Goal: Task Accomplishment & Management: Manage account settings

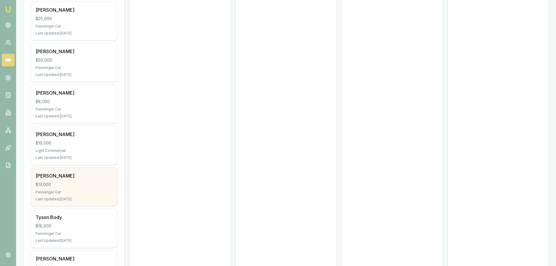
scroll to position [1652, 0]
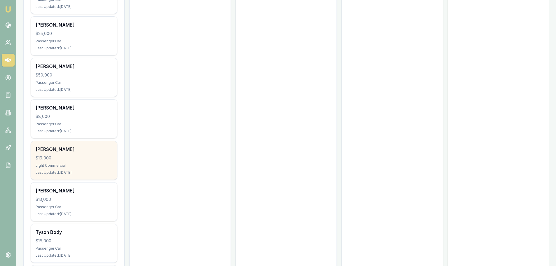
click at [83, 163] on div "Light Commercial" at bounding box center [74, 165] width 77 height 5
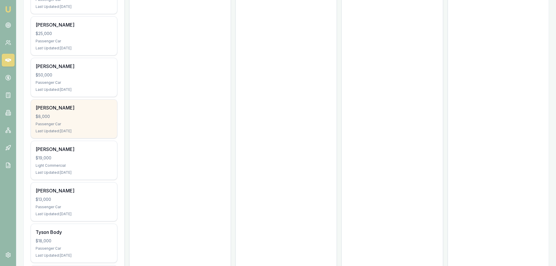
click at [75, 114] on div "$8,000" at bounding box center [74, 117] width 77 height 6
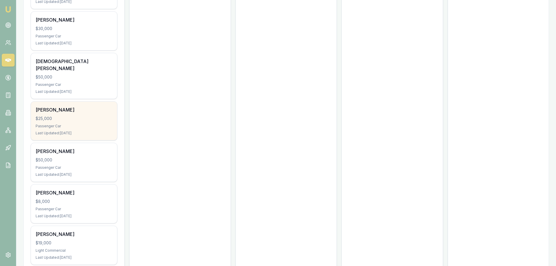
scroll to position [1564, 0]
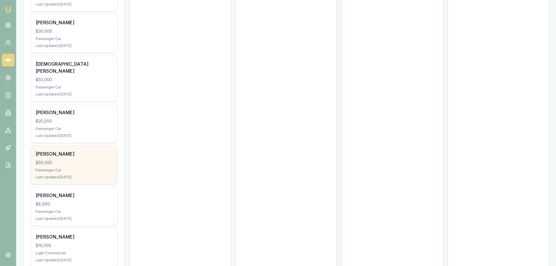
click at [84, 168] on div "Passenger Car" at bounding box center [74, 170] width 77 height 5
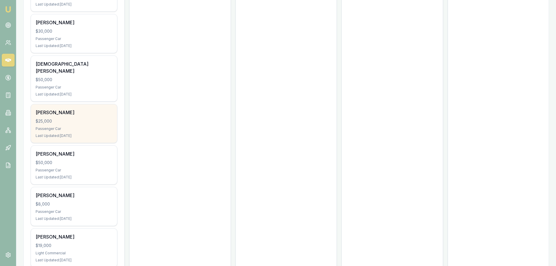
click at [81, 118] on div "$25,000" at bounding box center [74, 121] width 77 height 6
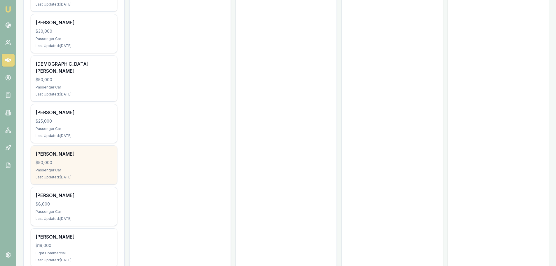
scroll to position [1535, 0]
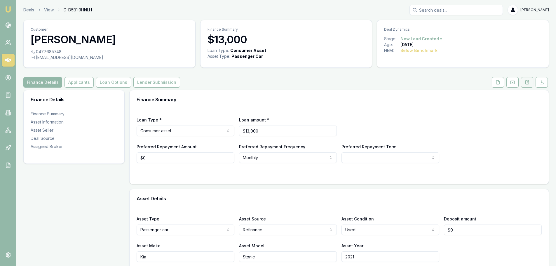
click at [524, 84] on button at bounding box center [527, 82] width 12 height 11
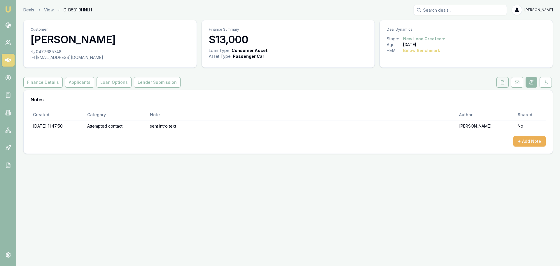
click at [500, 82] on button at bounding box center [503, 82] width 12 height 11
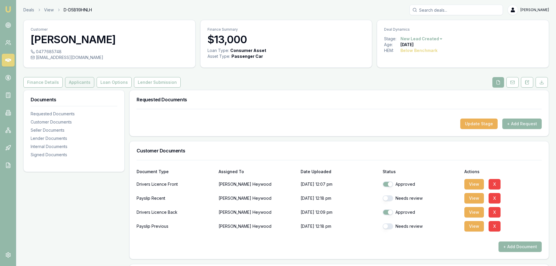
click at [82, 81] on button "Applicants" at bounding box center [79, 82] width 29 height 11
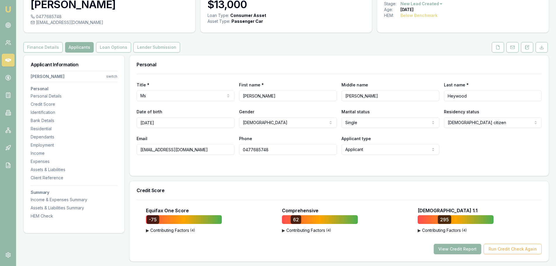
scroll to position [117, 0]
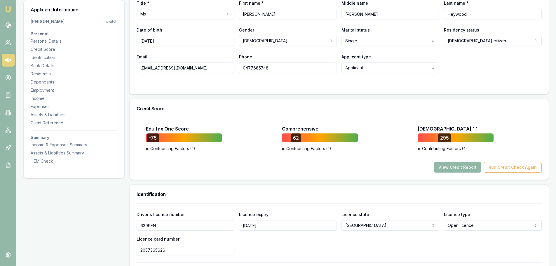
click at [456, 167] on button "View Credit Report" at bounding box center [458, 167] width 48 height 11
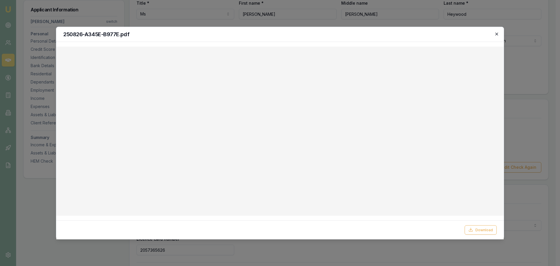
click at [497, 32] on icon "button" at bounding box center [497, 34] width 5 height 5
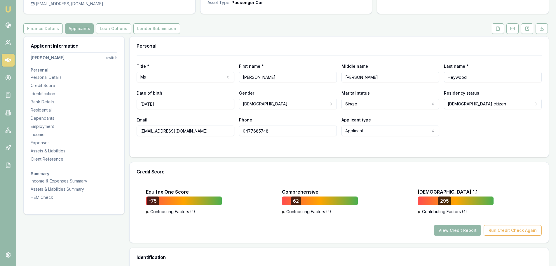
scroll to position [0, 0]
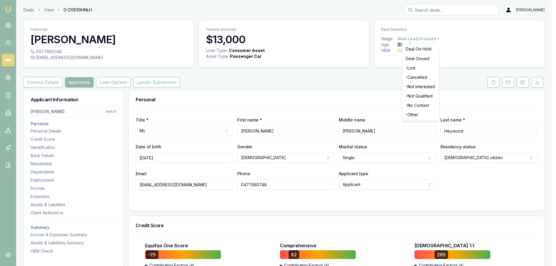
click at [436, 39] on html "Emu Broker Deals View D-D5B1I9HNLH Erin Shield Toggle Menu Customer Theresa Hey…" at bounding box center [278, 133] width 556 height 266
click at [432, 67] on div "- Lost" at bounding box center [420, 67] width 34 height 9
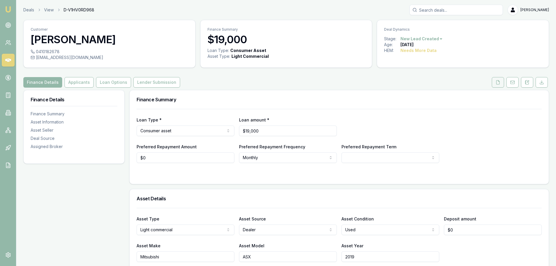
click at [500, 81] on button at bounding box center [498, 82] width 12 height 11
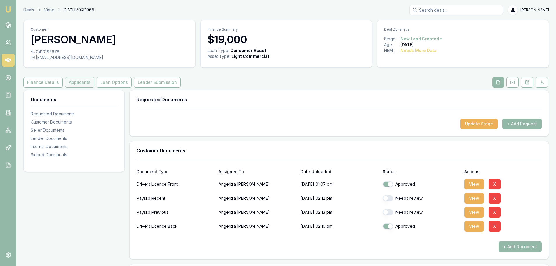
click at [71, 81] on button "Applicants" at bounding box center [79, 82] width 29 height 11
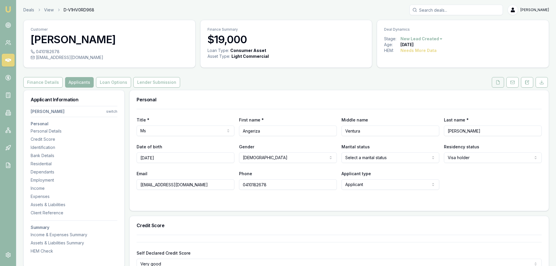
click at [497, 81] on icon at bounding box center [498, 82] width 5 height 5
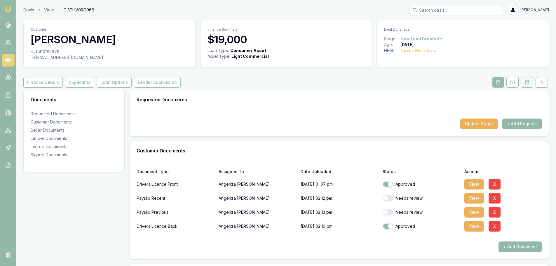
click at [529, 83] on icon at bounding box center [527, 82] width 3 height 4
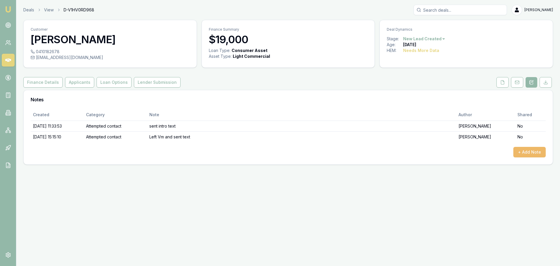
click at [538, 154] on button "+ Add Note" at bounding box center [530, 152] width 32 height 11
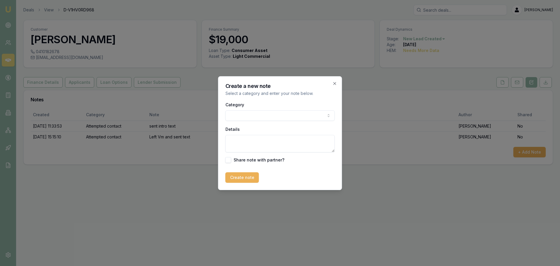
click at [286, 112] on body "Emu Broker Deals View D-V1HV0RD968 Erin Shield Toggle Menu Customer Angeriza Ma…" at bounding box center [280, 133] width 560 height 266
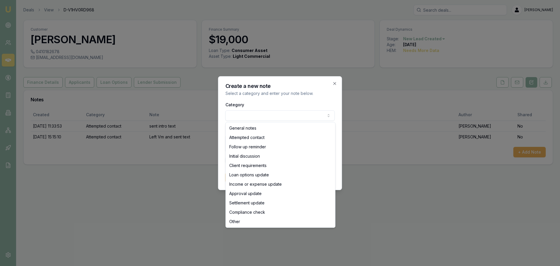
select select "ATTEMPTED_CONTACT"
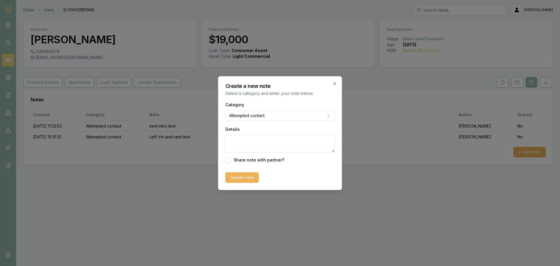
click at [282, 143] on textarea "Details" at bounding box center [280, 144] width 109 height 18
type textarea "left VM and sent text"
click at [254, 179] on button "Create note" at bounding box center [243, 177] width 34 height 11
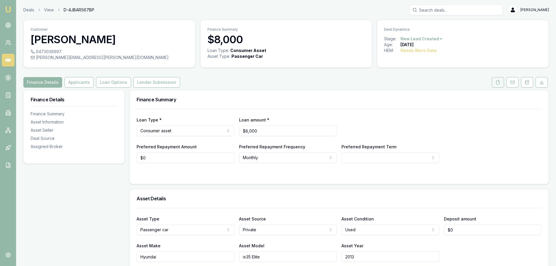
click at [497, 84] on icon at bounding box center [498, 82] width 3 height 4
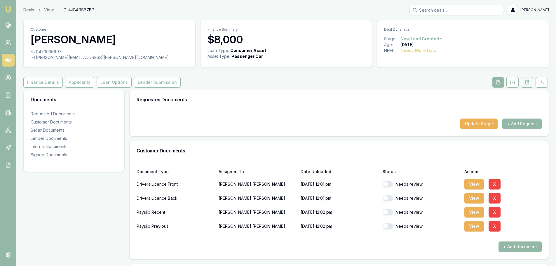
click at [530, 84] on button at bounding box center [527, 82] width 12 height 11
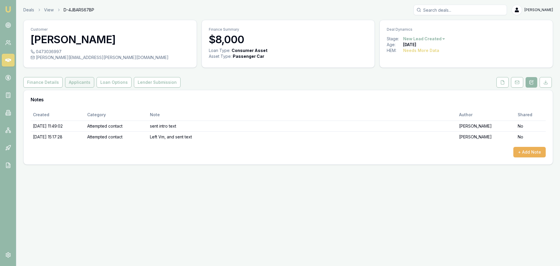
click at [67, 81] on button "Applicants" at bounding box center [79, 82] width 29 height 11
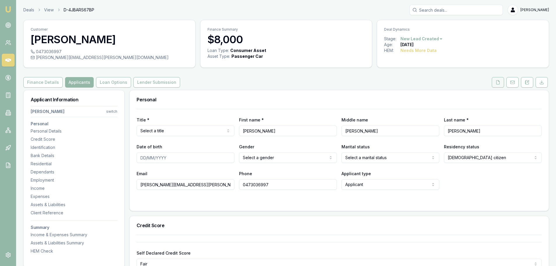
click at [497, 83] on icon at bounding box center [498, 82] width 3 height 4
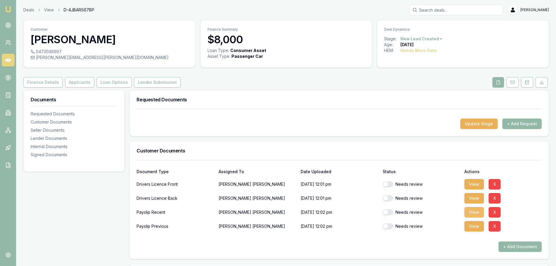
click at [478, 214] on button "View" at bounding box center [474, 212] width 20 height 11
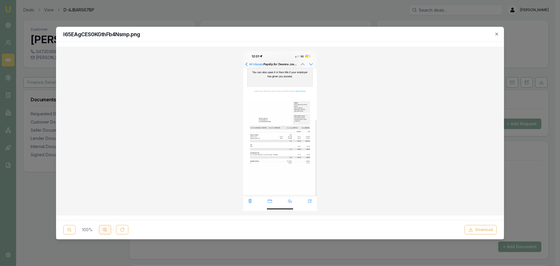
click at [105, 228] on circle at bounding box center [104, 229] width 3 height 3
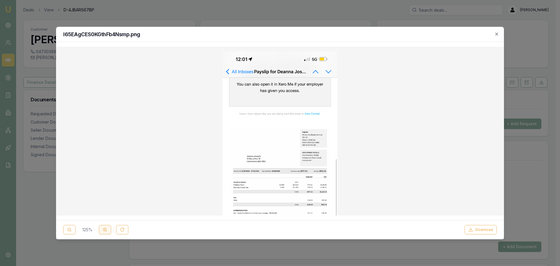
click at [105, 228] on circle at bounding box center [104, 229] width 3 height 3
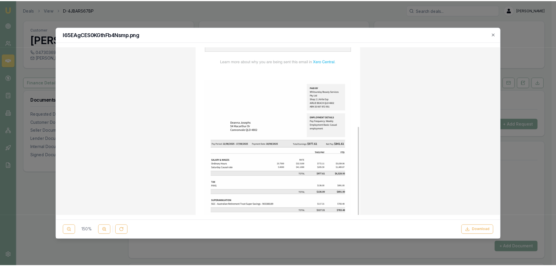
scroll to position [117, 0]
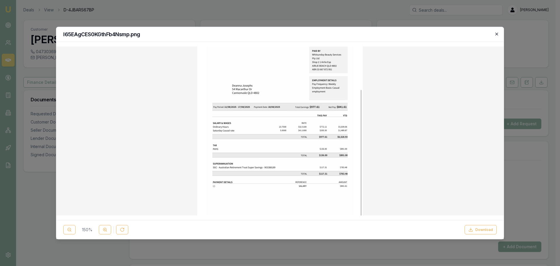
click at [495, 34] on icon "button" at bounding box center [497, 34] width 5 height 5
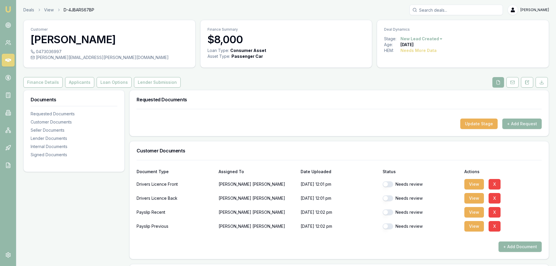
click at [415, 38] on html "Emu Broker Deals View D-4JBARS67BP Erin Shield Toggle Menu Customer Deanna Jose…" at bounding box center [278, 133] width 556 height 266
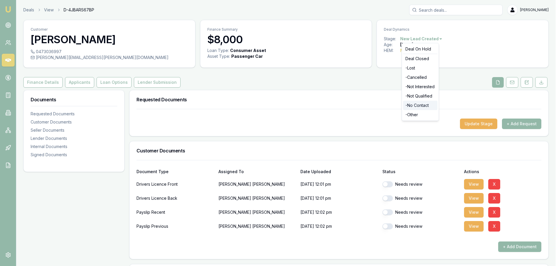
click at [417, 104] on div "- No Contact" at bounding box center [420, 105] width 34 height 9
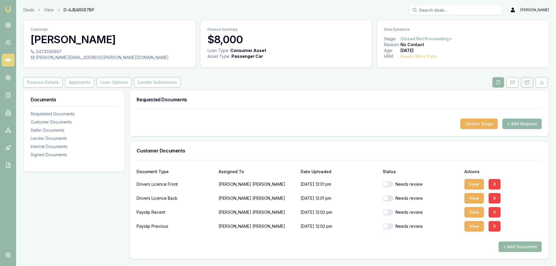
click at [528, 84] on icon at bounding box center [527, 82] width 5 height 5
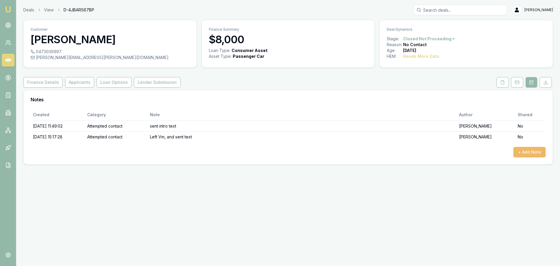
click at [528, 151] on button "+ Add Note" at bounding box center [530, 152] width 32 height 11
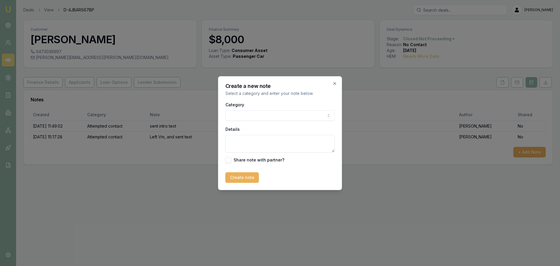
click at [240, 117] on body "Emu Broker Deals View D-4JBARS67BP Erin Shield Toggle Menu Customer Deanna Jose…" at bounding box center [280, 133] width 560 height 266
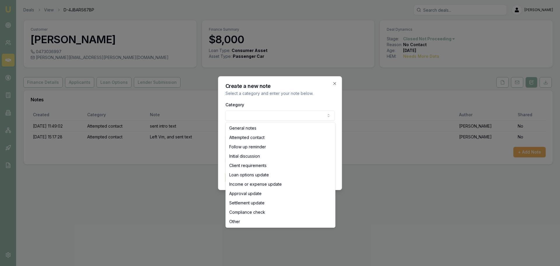
select select "ATTEMPTED_CONTACT"
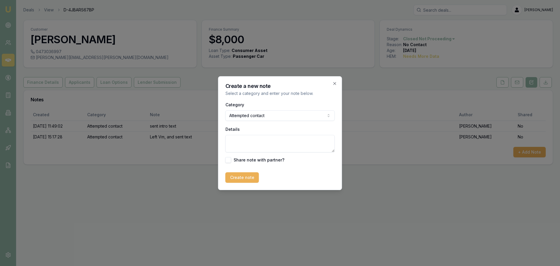
click at [244, 144] on textarea "Details" at bounding box center [280, 144] width 109 height 18
type textarea "left VM and sent text"
click at [228, 178] on button "Create note" at bounding box center [243, 177] width 34 height 11
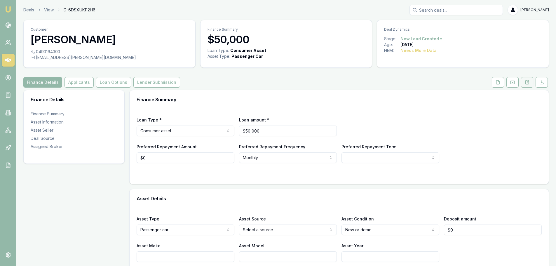
click at [526, 81] on icon at bounding box center [527, 82] width 3 height 4
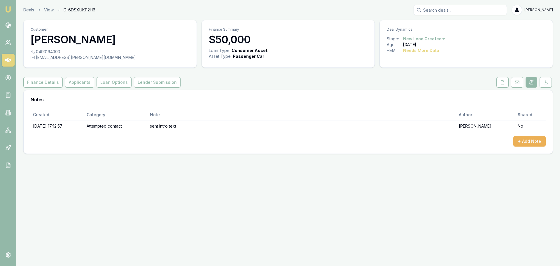
click at [511, 85] on link at bounding box center [517, 82] width 15 height 11
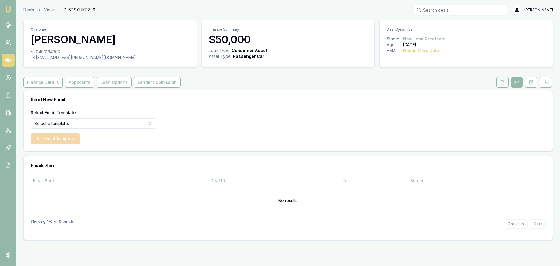
click at [504, 83] on icon at bounding box center [503, 82] width 5 height 5
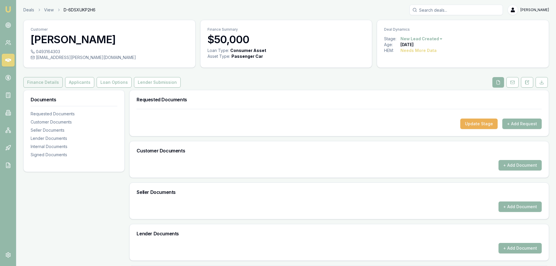
click at [39, 86] on button "Finance Details" at bounding box center [42, 82] width 39 height 11
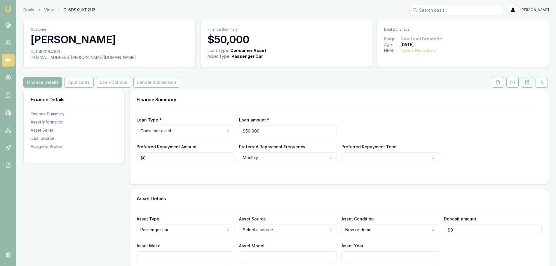
click at [531, 85] on button at bounding box center [527, 82] width 12 height 11
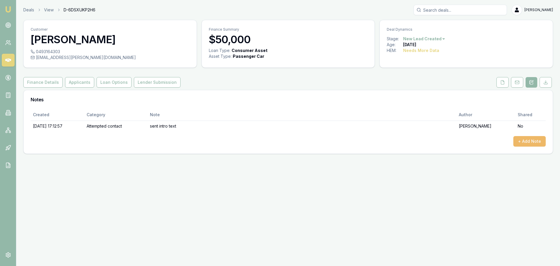
click at [523, 139] on button "+ Add Note" at bounding box center [530, 141] width 32 height 11
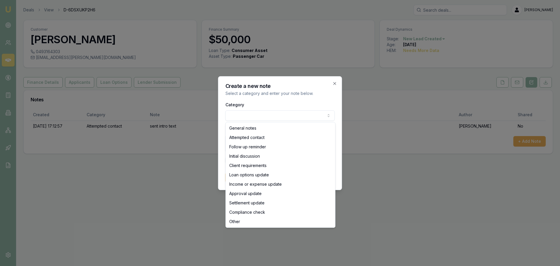
click at [257, 114] on body "Emu Broker Deals View D-6DSXUKP2H6 [PERSON_NAME] Toggle Menu Customer [PERSON_N…" at bounding box center [280, 133] width 560 height 266
select select "ATTEMPTED_CONTACT"
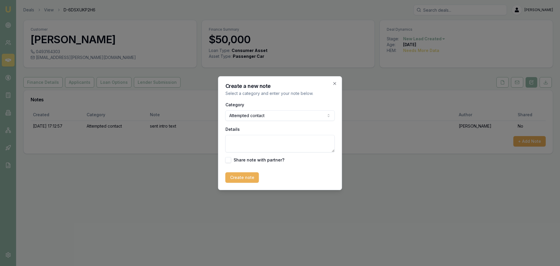
click at [258, 140] on textarea "Details" at bounding box center [280, 144] width 109 height 18
type textarea "left Vm and sent text"
click at [251, 177] on button "Create note" at bounding box center [243, 177] width 34 height 11
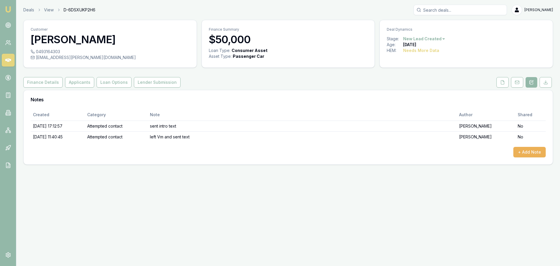
click at [426, 84] on div "Finance Details Applicants Loan Options Lender Submission" at bounding box center [288, 82] width 530 height 11
click at [421, 40] on html "Emu Broker Deals View D-6DSXUKP2H6 Erin Shield Toggle Menu Customer Lachlan Bug…" at bounding box center [280, 133] width 560 height 266
click at [425, 104] on div "- No Contact" at bounding box center [423, 105] width 34 height 9
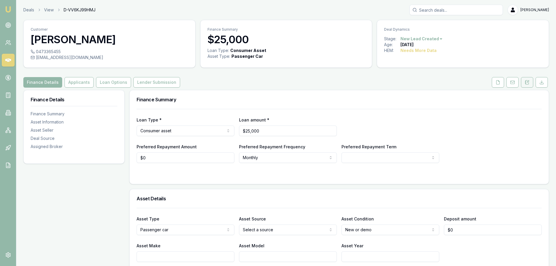
click at [532, 85] on button at bounding box center [527, 82] width 12 height 11
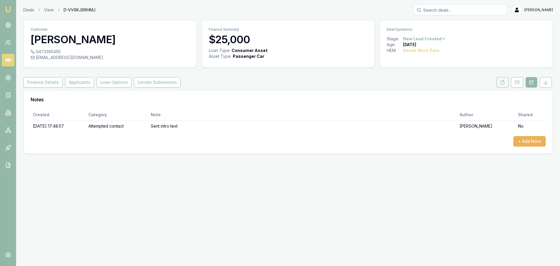
click at [502, 81] on icon at bounding box center [503, 82] width 5 height 5
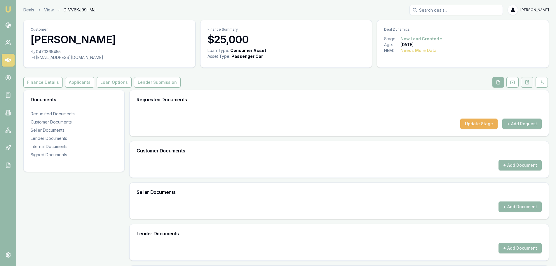
click at [527, 82] on icon at bounding box center [528, 82] width 2 height 2
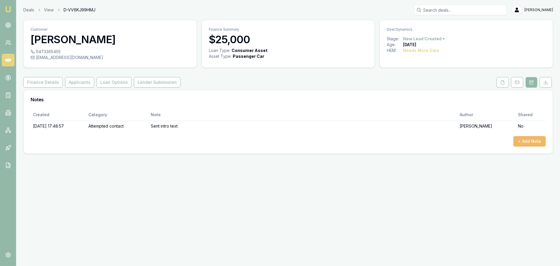
click at [532, 142] on button "+ Add Note" at bounding box center [530, 141] width 32 height 11
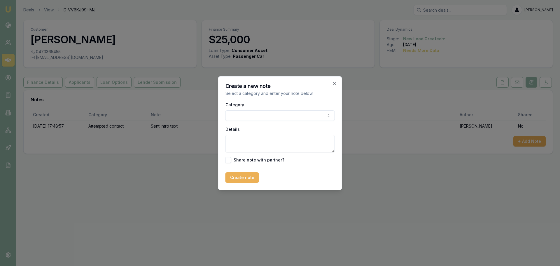
click at [241, 112] on body "Emu Broker Deals View D-VV6KJ99HMJ Erin Shield Toggle Menu Customer Shayleah Ha…" at bounding box center [280, 133] width 560 height 266
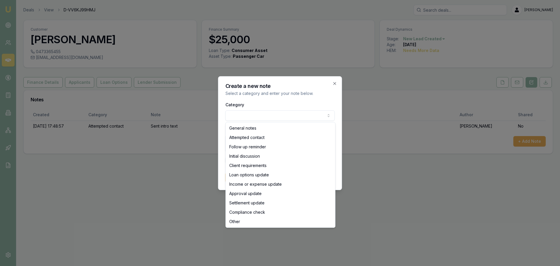
select select "ATTEMPTED_CONTACT"
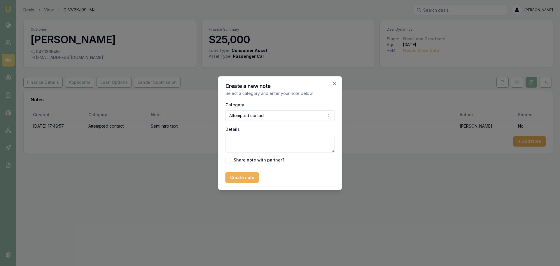
click at [246, 145] on textarea "Details" at bounding box center [280, 144] width 109 height 18
type textarea "left VM and sent text"
click at [246, 176] on button "Create note" at bounding box center [243, 177] width 34 height 11
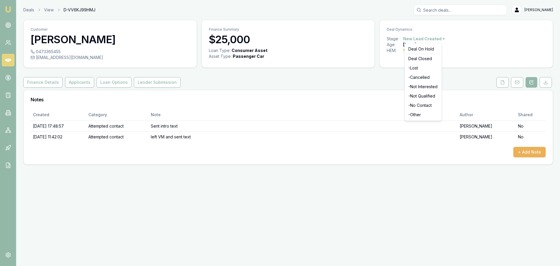
click at [438, 38] on html "Emu Broker Deals View D-VV6KJ99HMJ Erin Shield Toggle Menu Customer Shayleah Ha…" at bounding box center [280, 133] width 560 height 266
click at [425, 101] on div "- No Contact" at bounding box center [423, 105] width 34 height 9
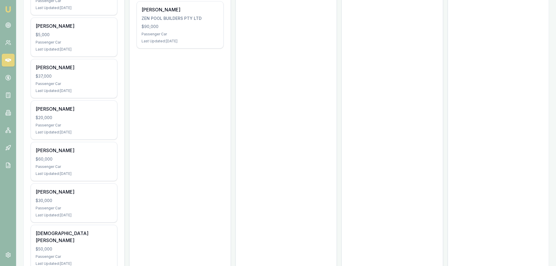
scroll to position [1497, 0]
